Goal: Navigation & Orientation: Find specific page/section

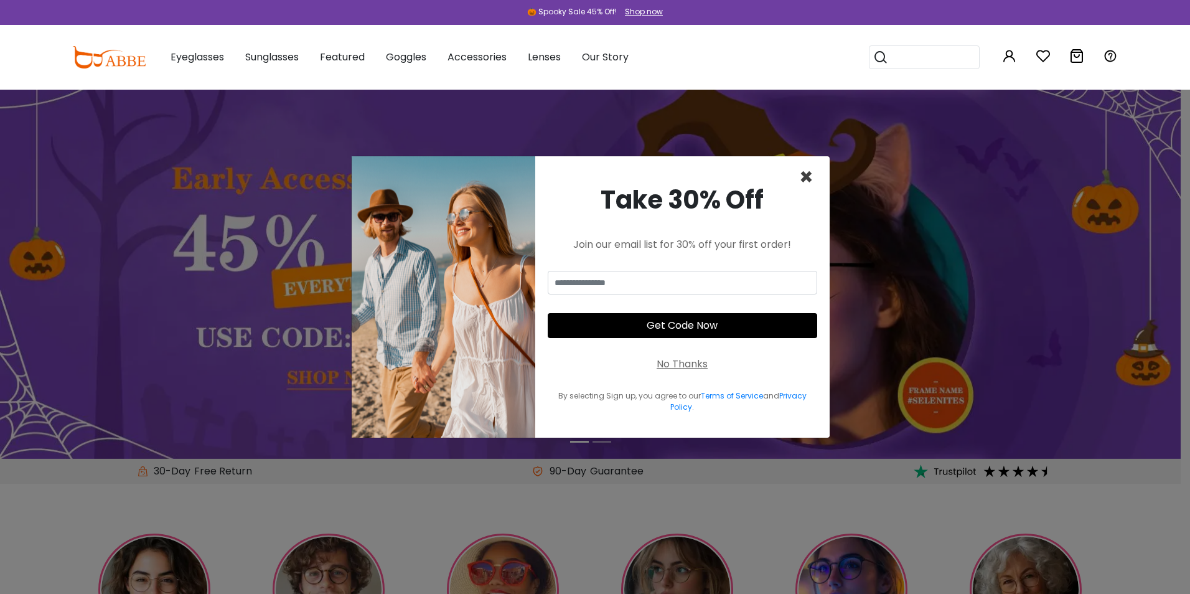
click at [805, 171] on span "×" at bounding box center [806, 177] width 14 height 32
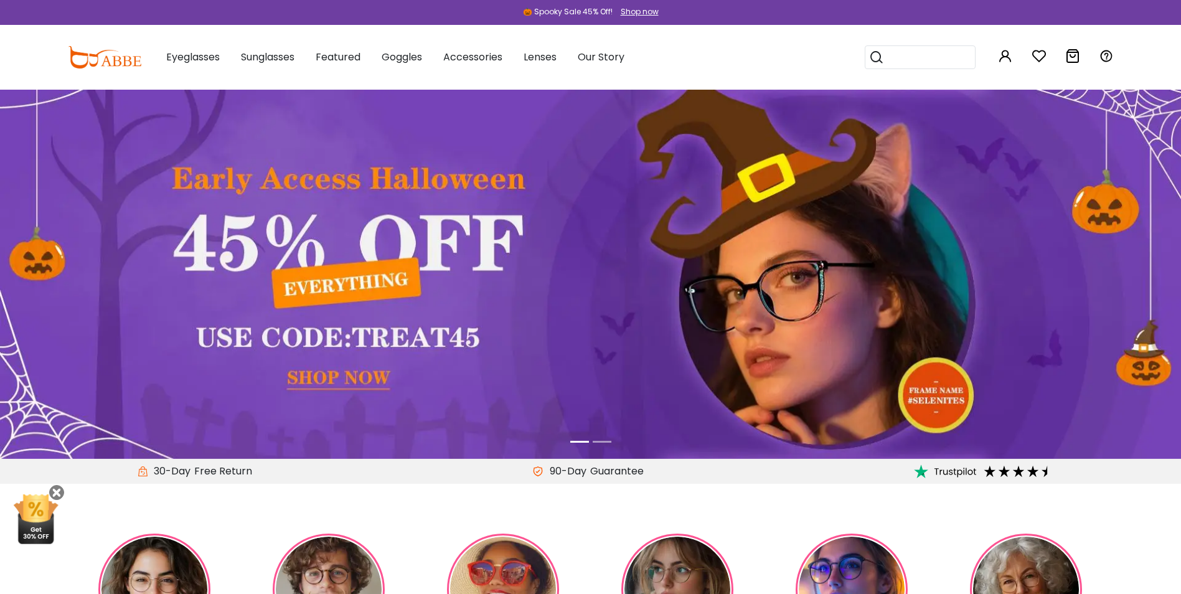
scroll to position [311, 0]
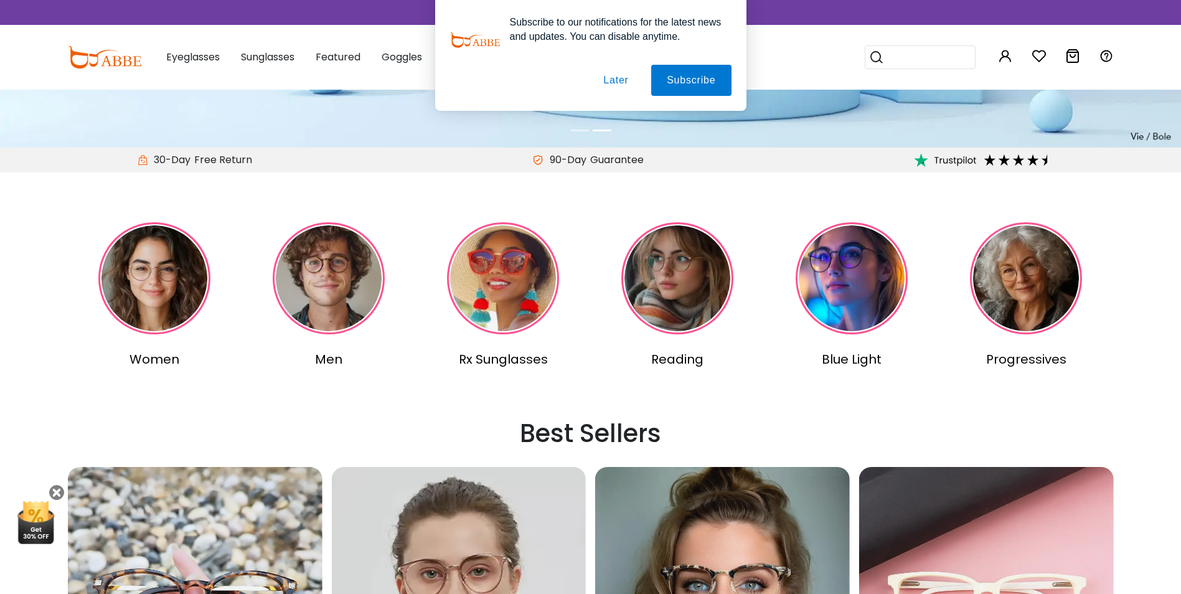
click at [169, 286] on img at bounding box center [154, 278] width 112 height 112
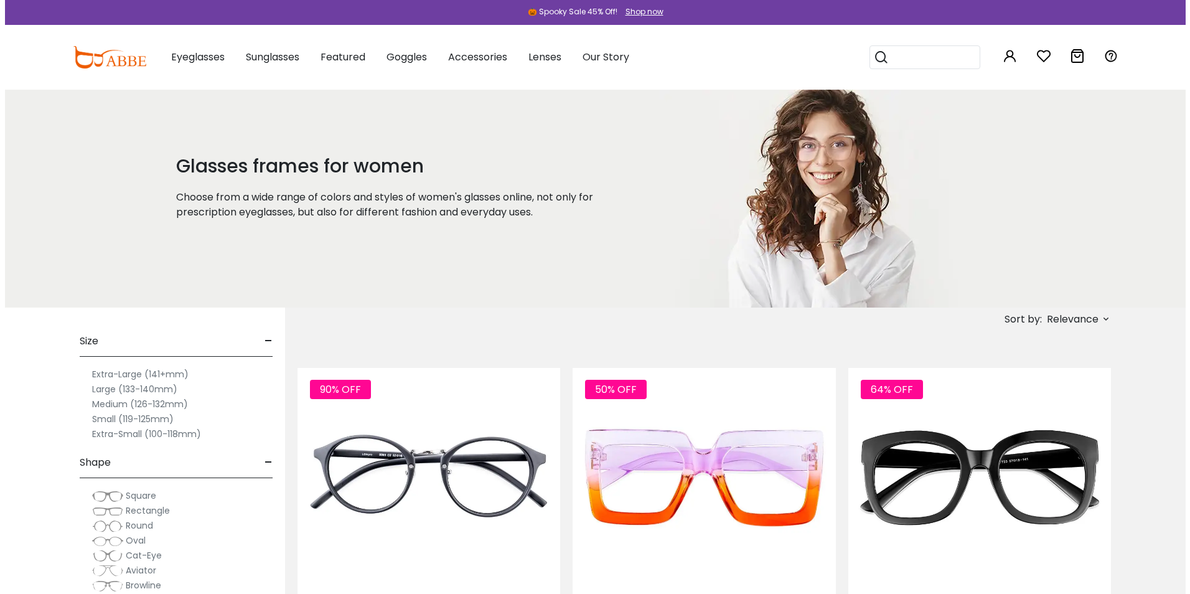
scroll to position [311, 0]
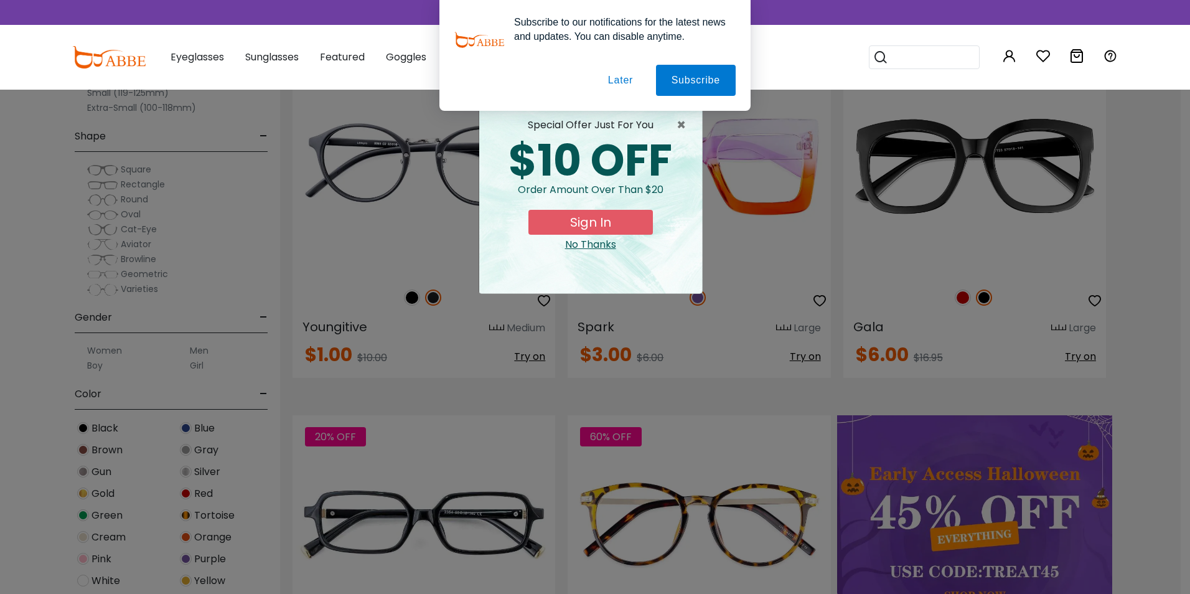
click at [680, 518] on div "× special offer just for you $10 OFF Order amount over than $20 Sign In No Than…" at bounding box center [595, 297] width 1190 height 594
click at [303, 263] on div "× special offer just for you $10 OFF Order amount over than $20 Sign In No Than…" at bounding box center [595, 297] width 1190 height 594
